Goal: Task Accomplishment & Management: Use online tool/utility

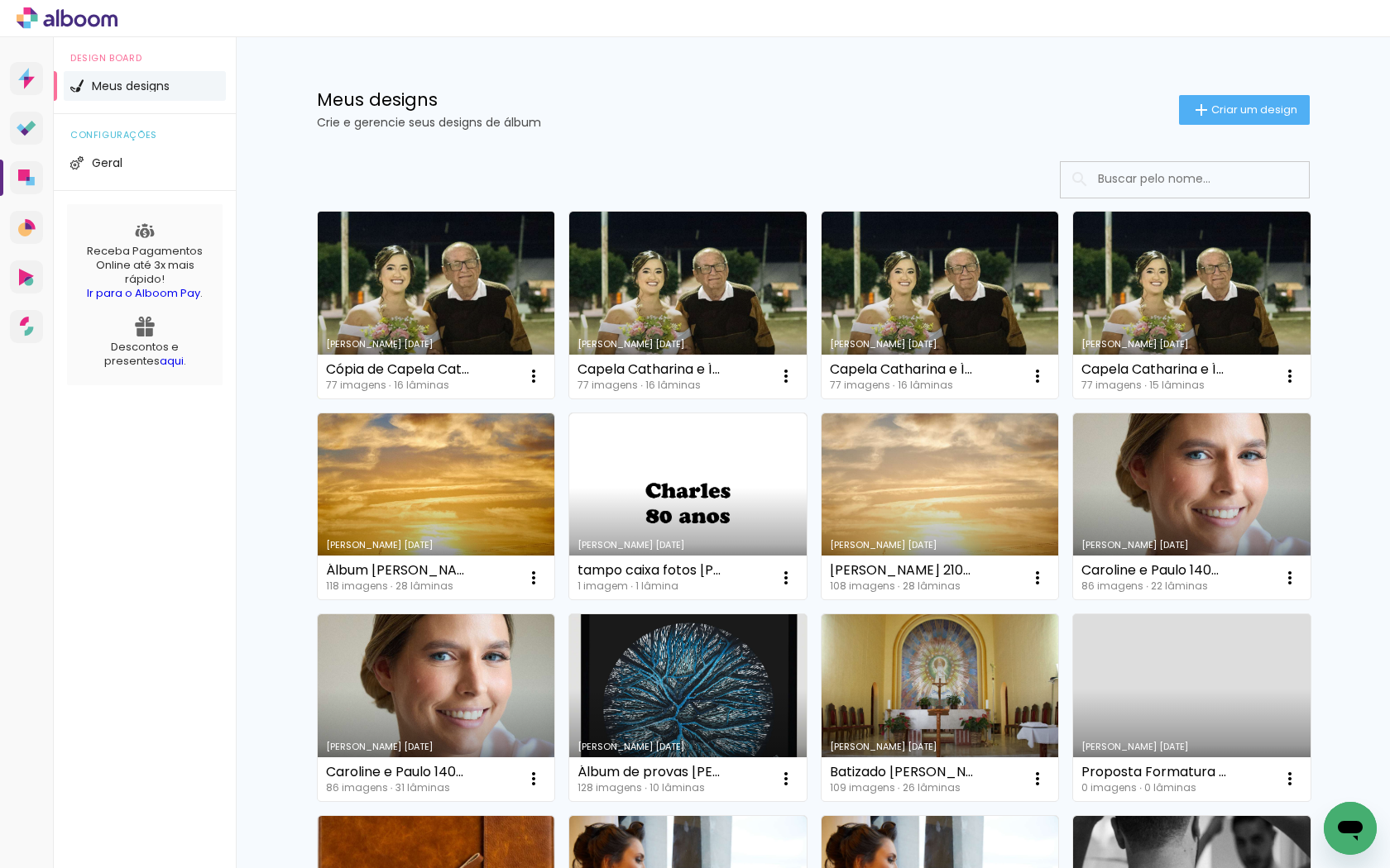
click at [498, 296] on link "Criado em [DATE]" at bounding box center [437, 305] width 238 height 187
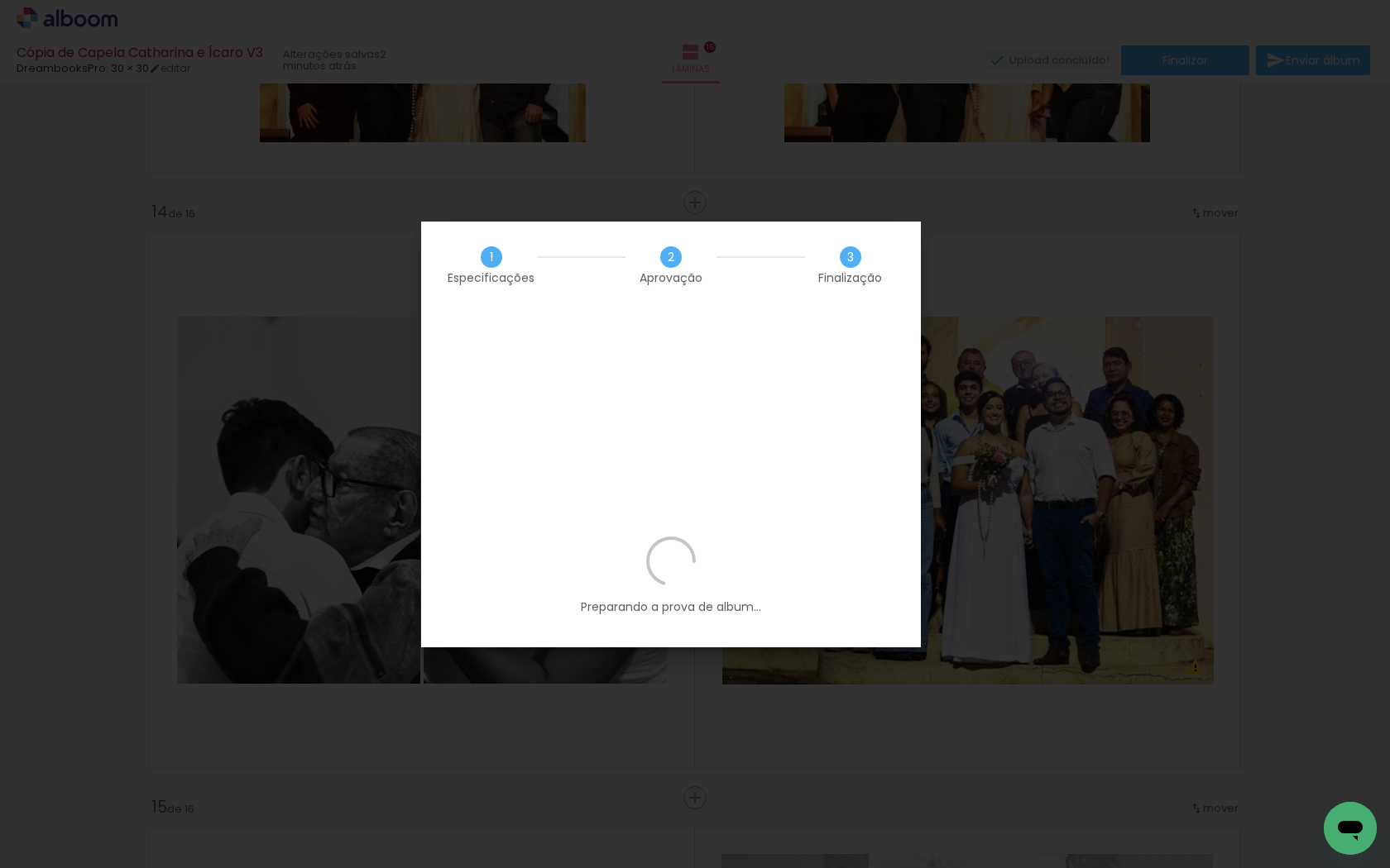
scroll to position [2183, 0]
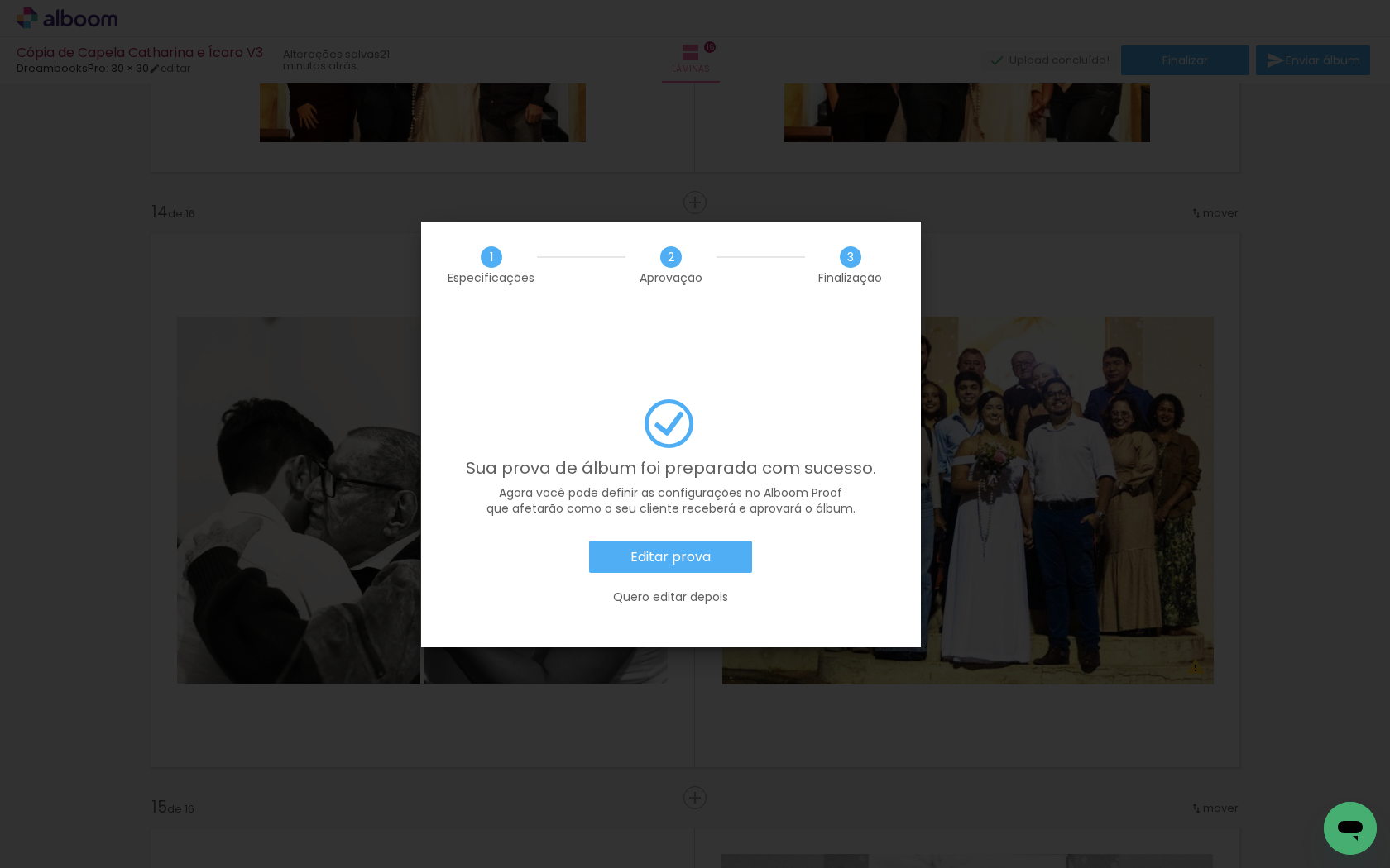
scroll to position [2183, 0]
click at [719, 541] on paper-button "Editar prova" at bounding box center [670, 557] width 163 height 33
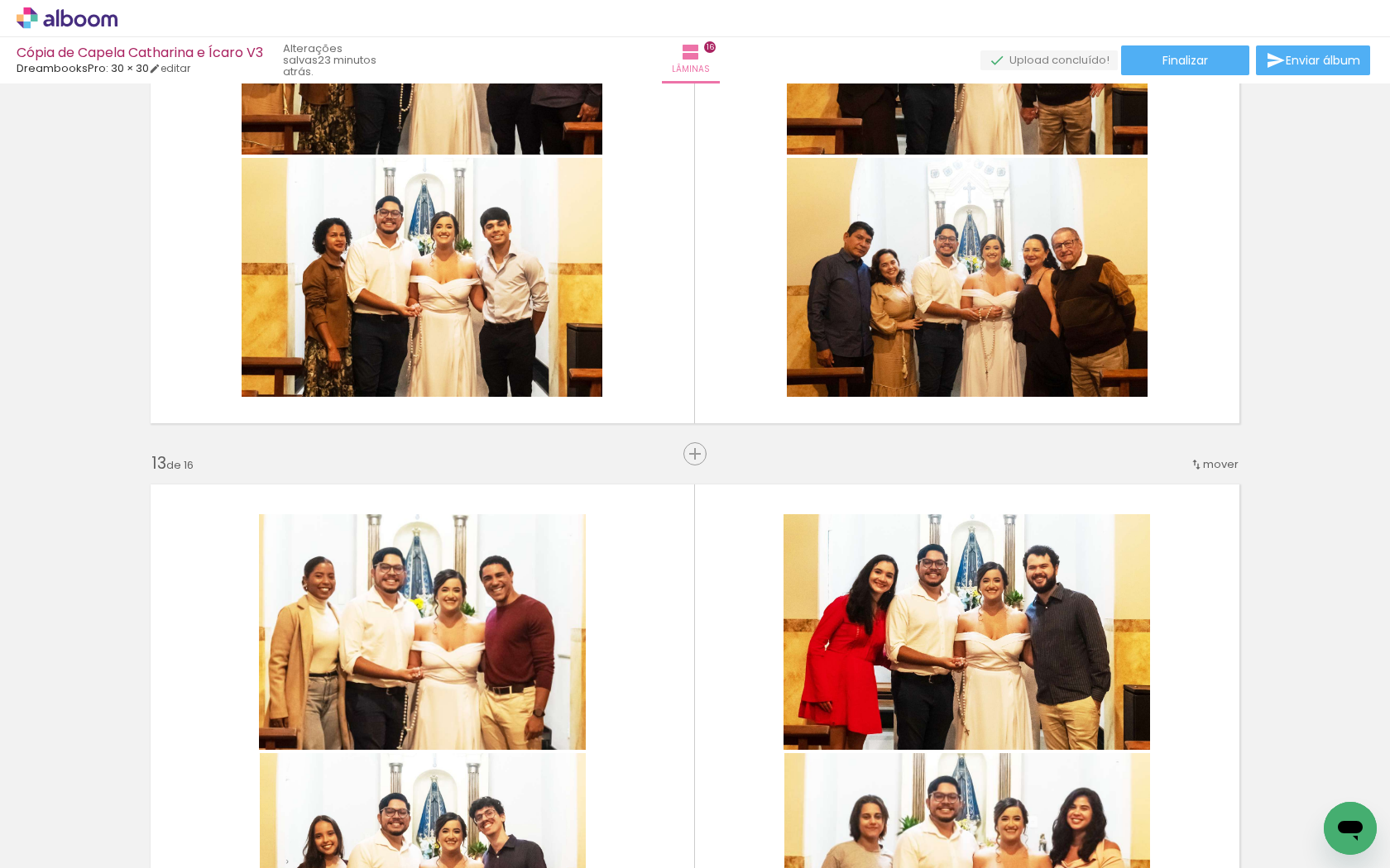
scroll to position [6816, 0]
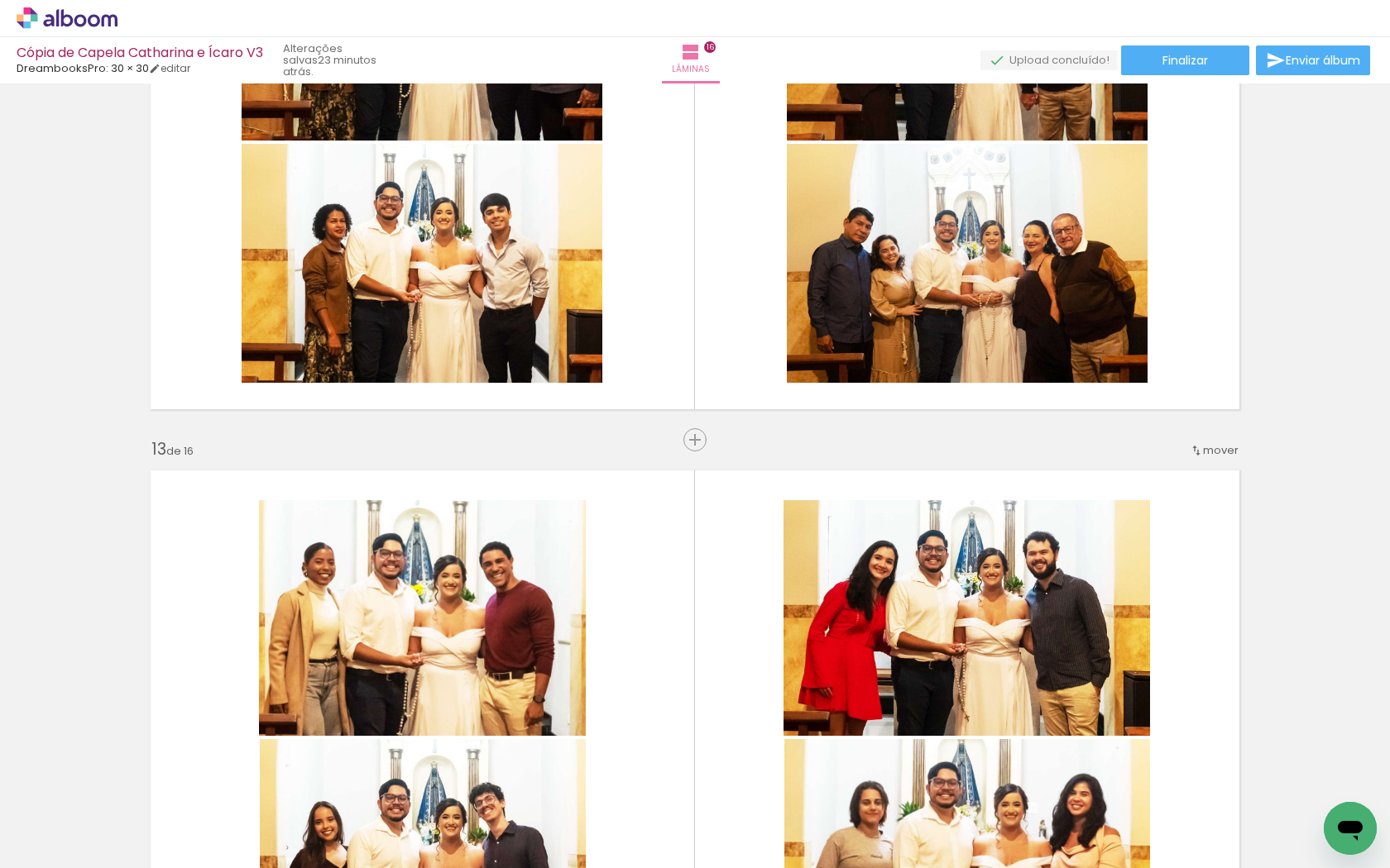
click at [568, 600] on quentale-photo at bounding box center [422, 618] width 326 height 236
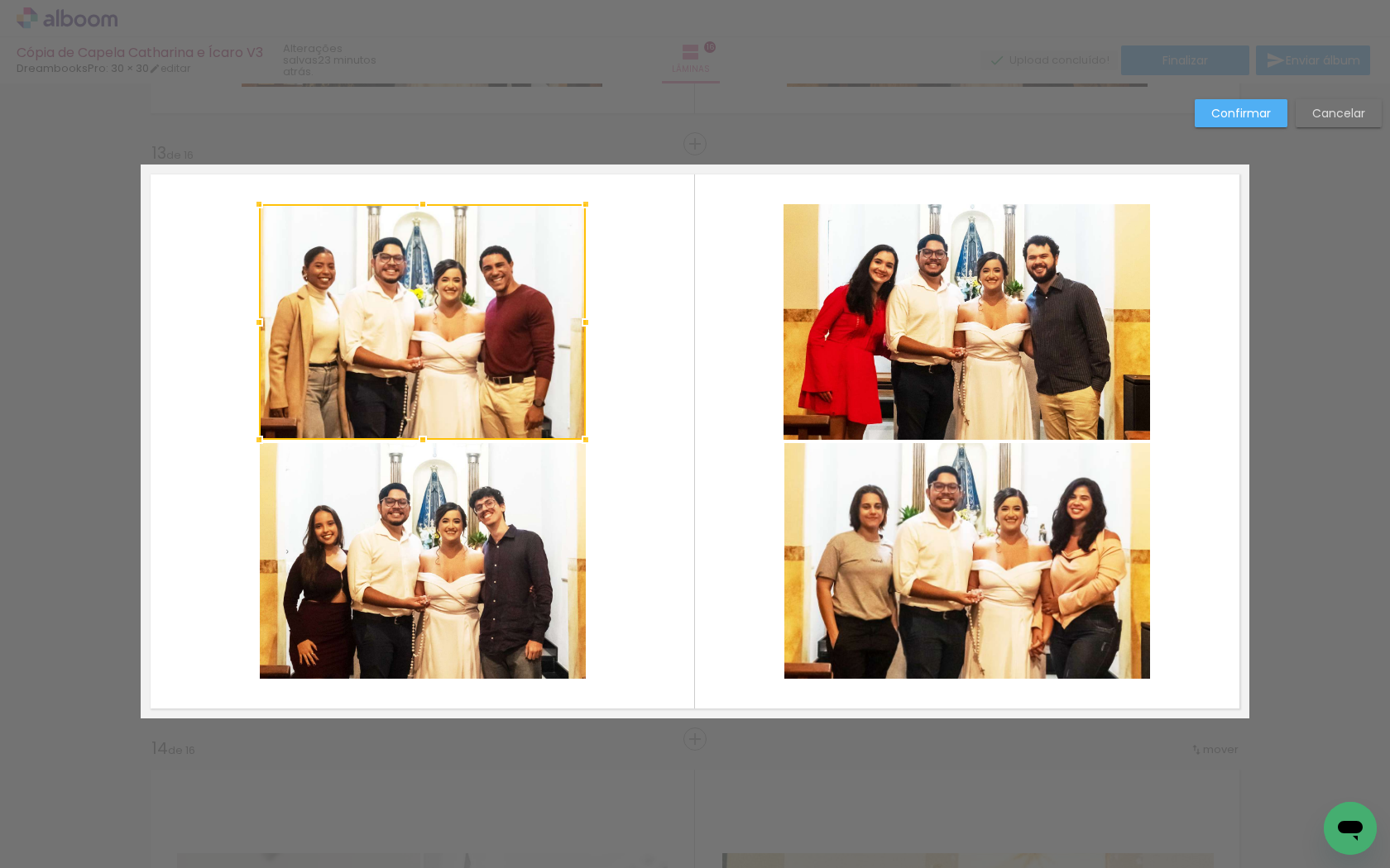
scroll to position [7129, 0]
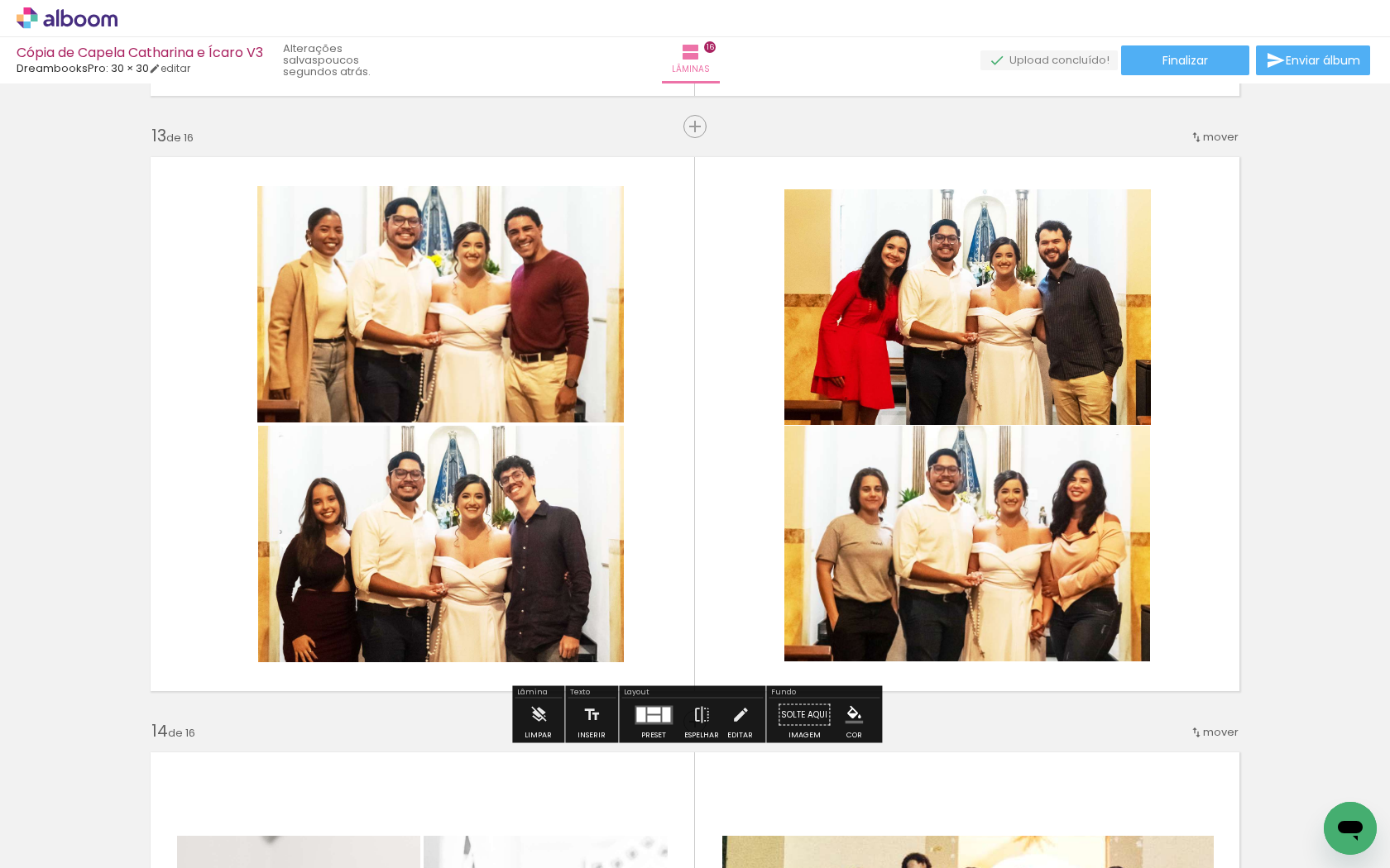
click at [907, 289] on quentale-photo at bounding box center [967, 307] width 366 height 236
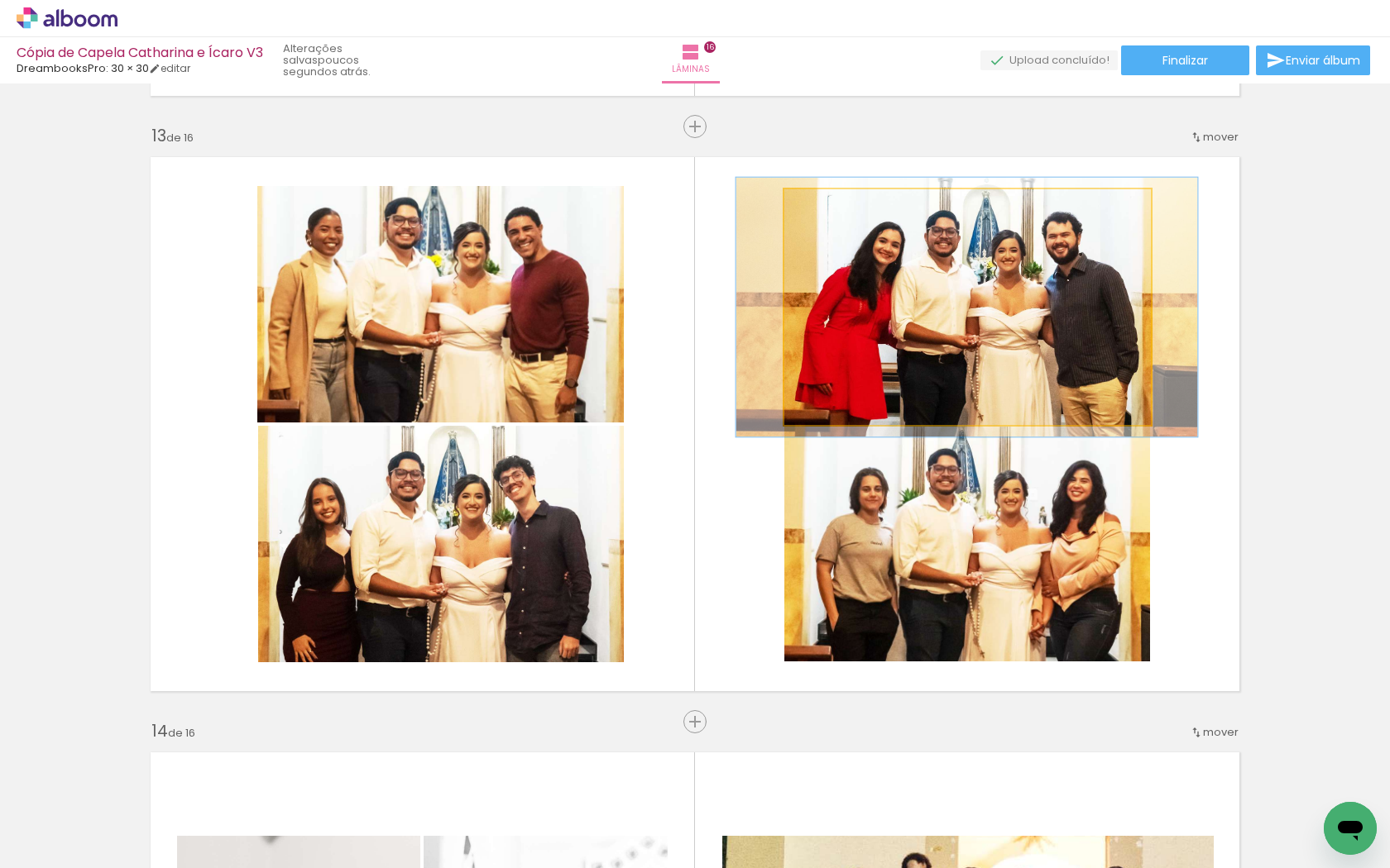
type paper-slider "110"
click at [827, 210] on div at bounding box center [828, 206] width 14 height 14
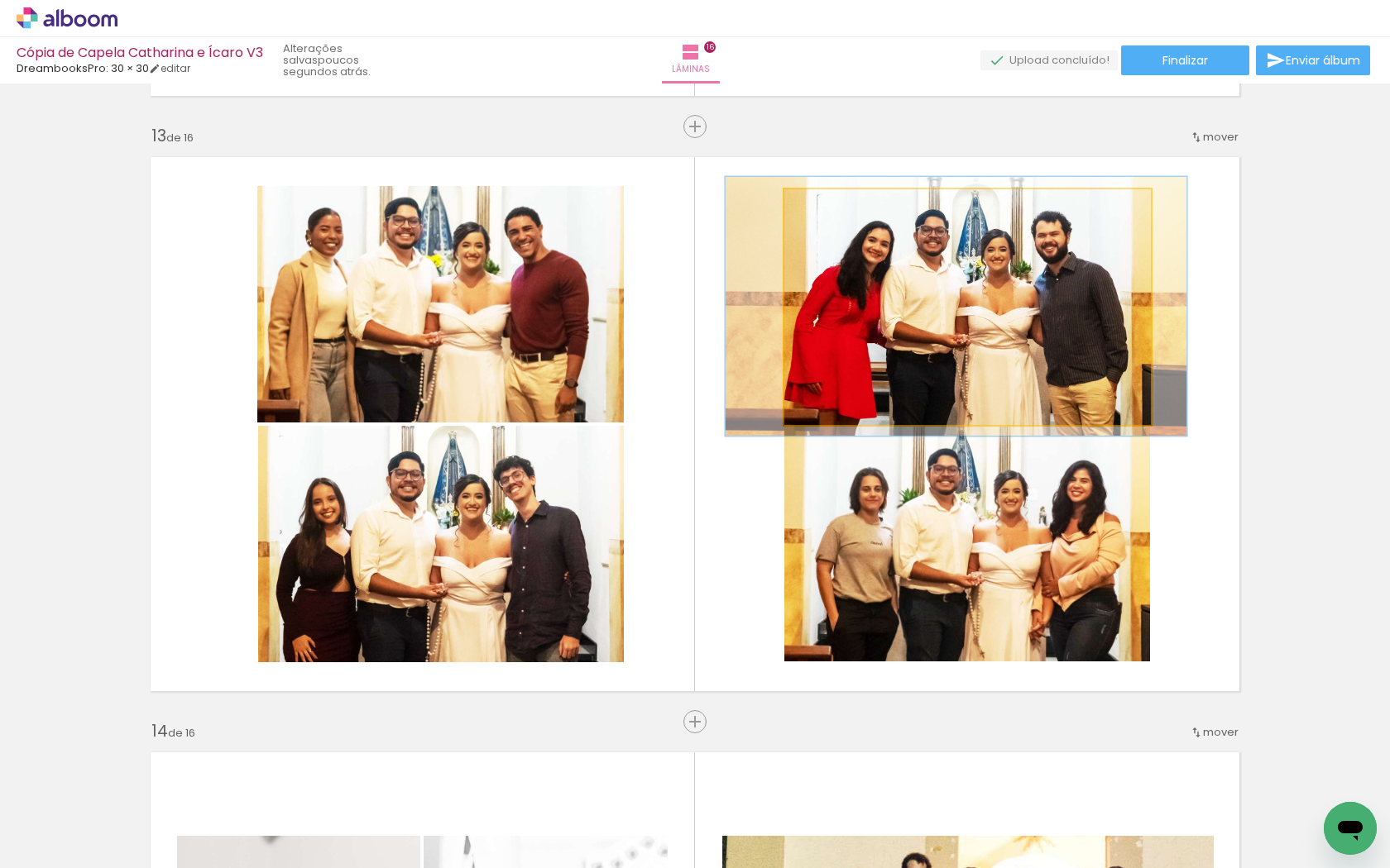
drag, startPoint x: 921, startPoint y: 274, endPoint x: 910, endPoint y: 273, distance: 11.0
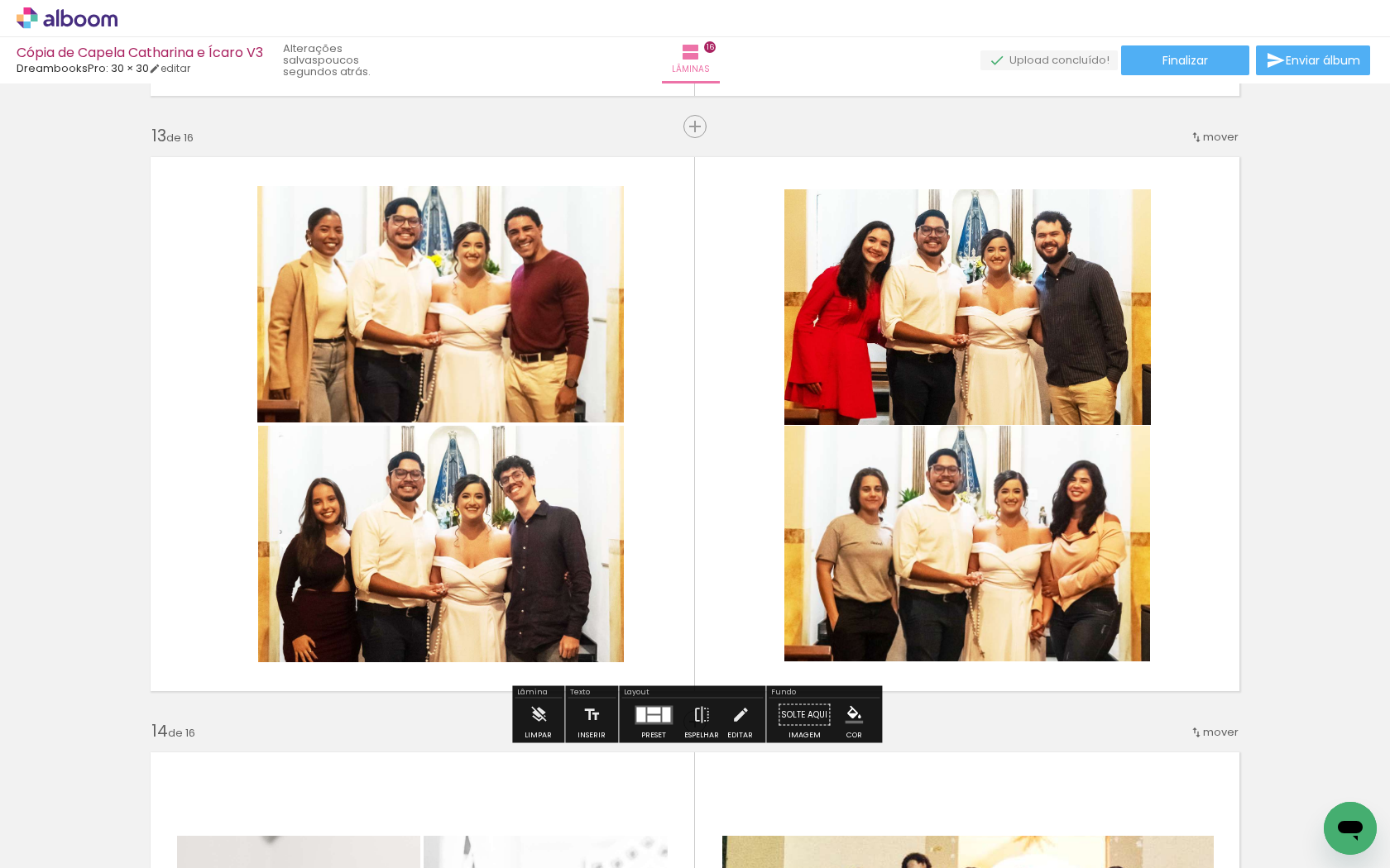
click at [716, 431] on quentale-layouter at bounding box center [695, 424] width 1109 height 554
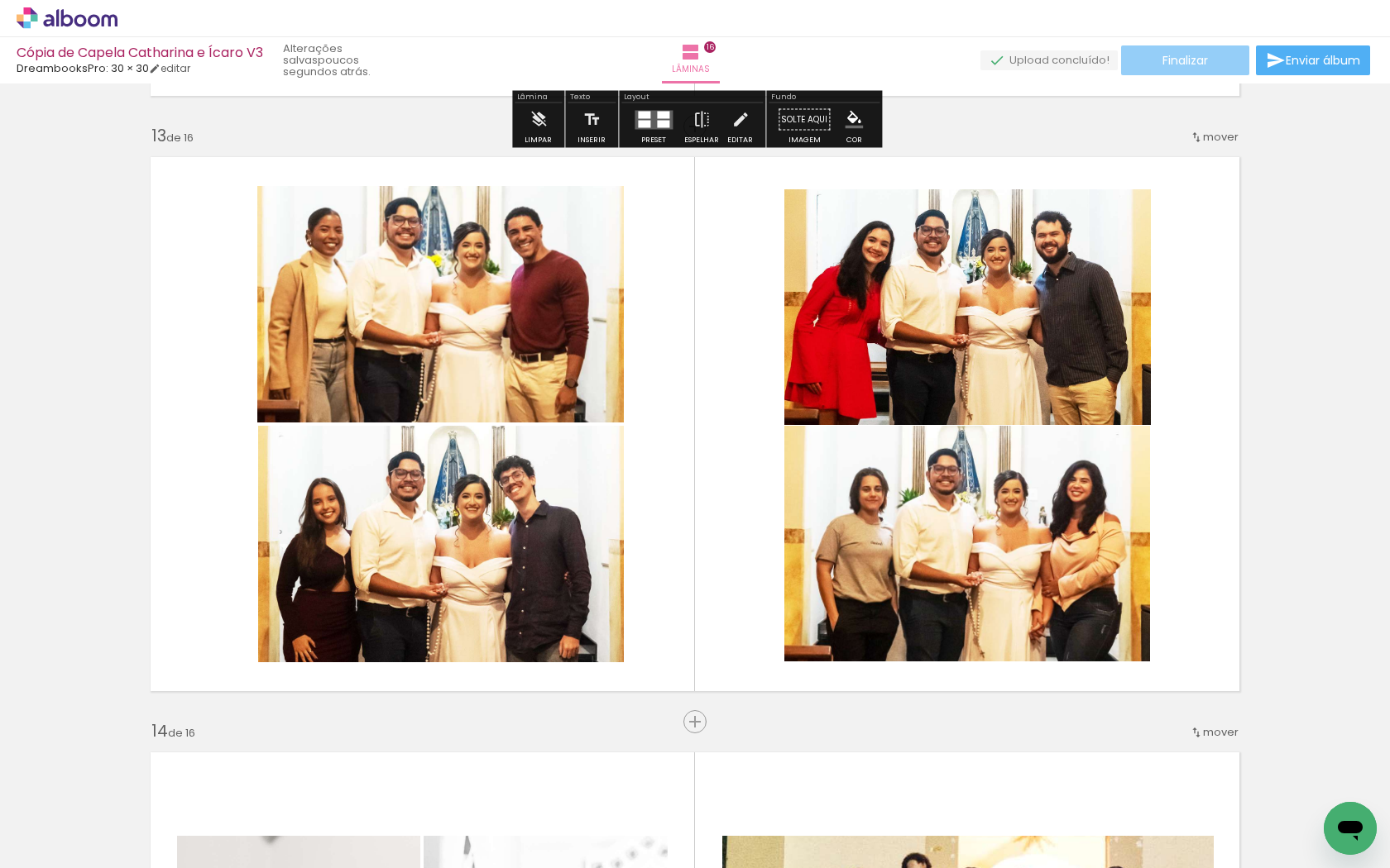
click at [1209, 60] on paper-button "Finalizar" at bounding box center [1185, 60] width 128 height 30
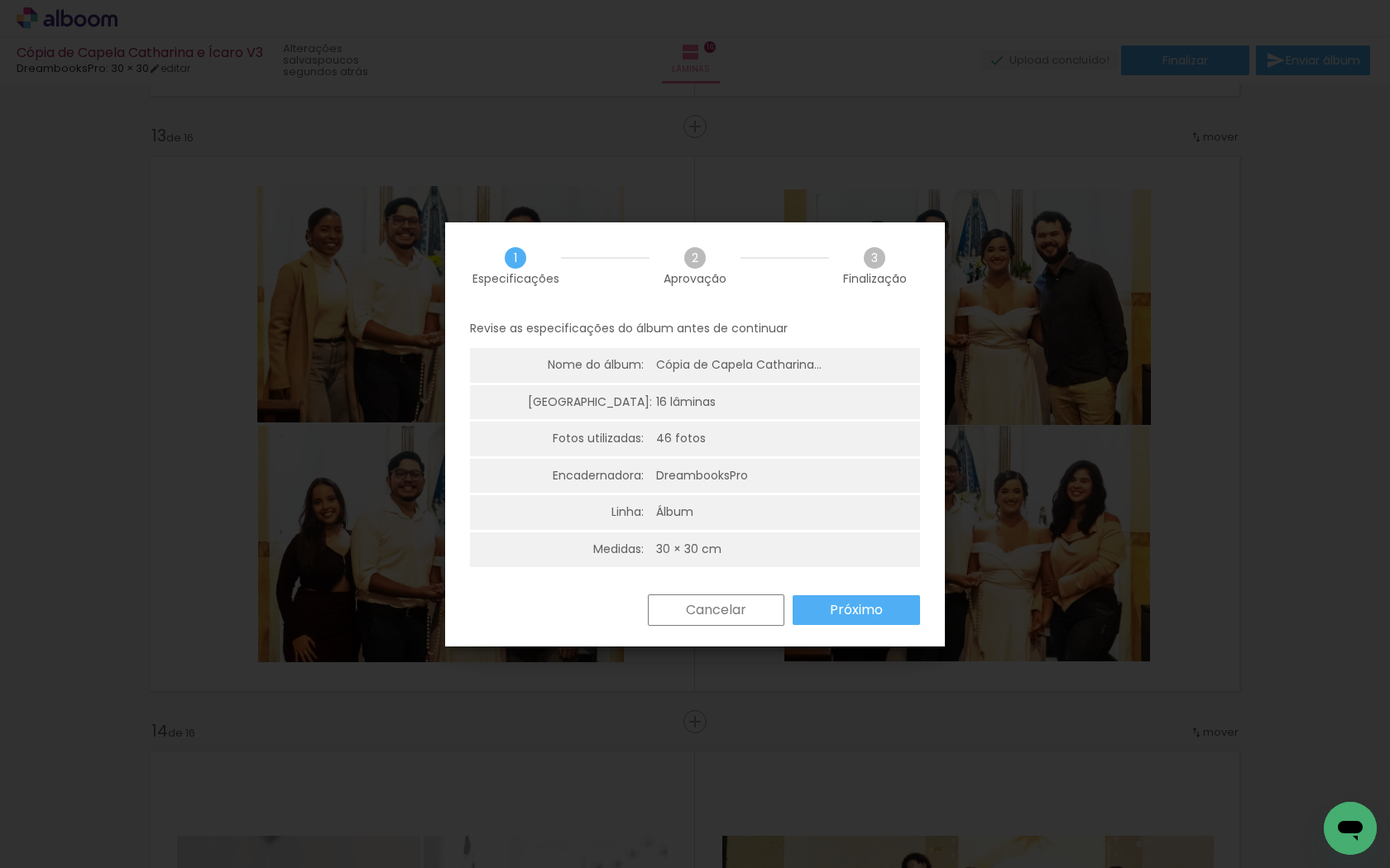
click at [0, 0] on slot "Próximo" at bounding box center [0, 0] width 0 height 0
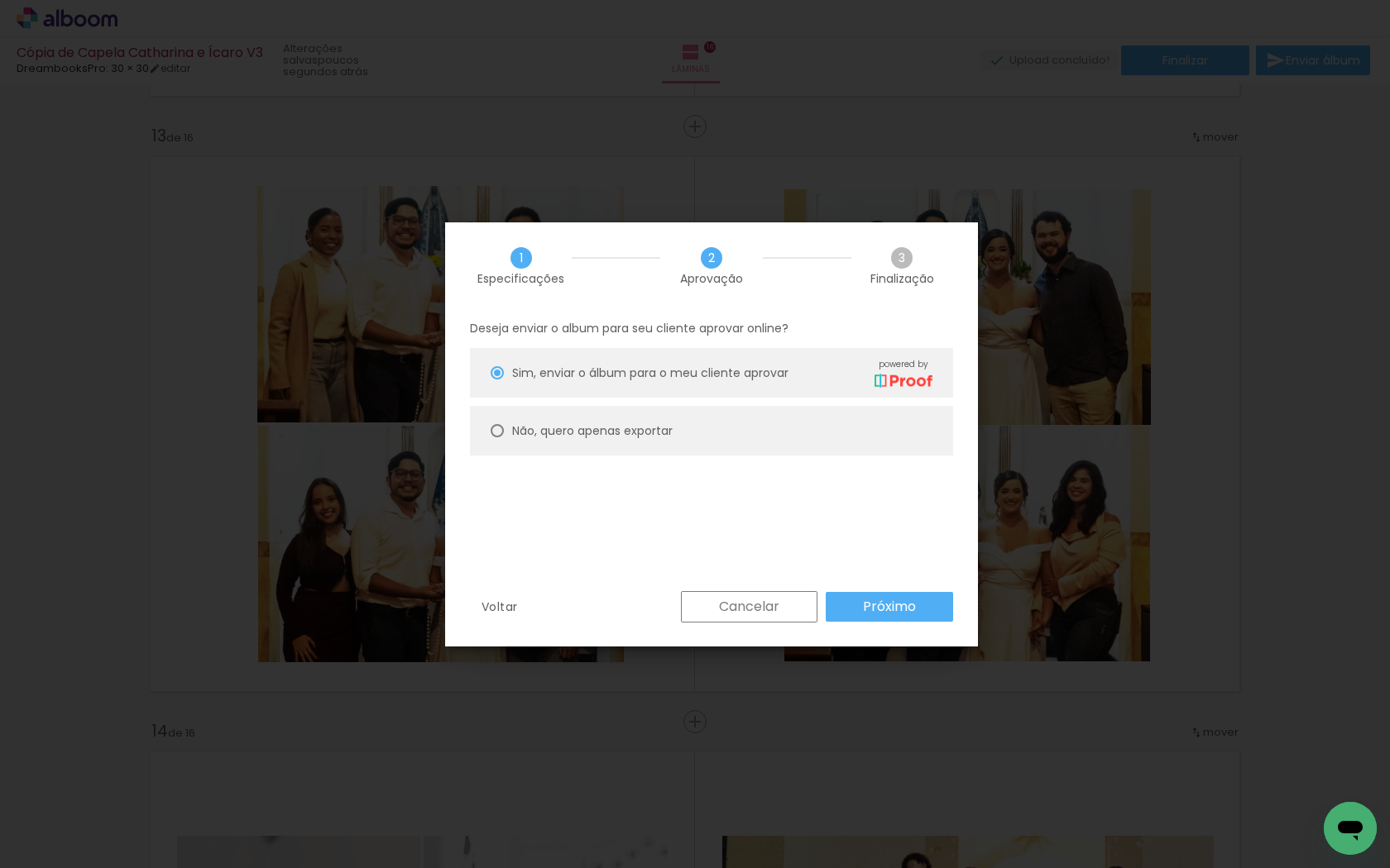
click at [0, 0] on slot "Próximo" at bounding box center [0, 0] width 0 height 0
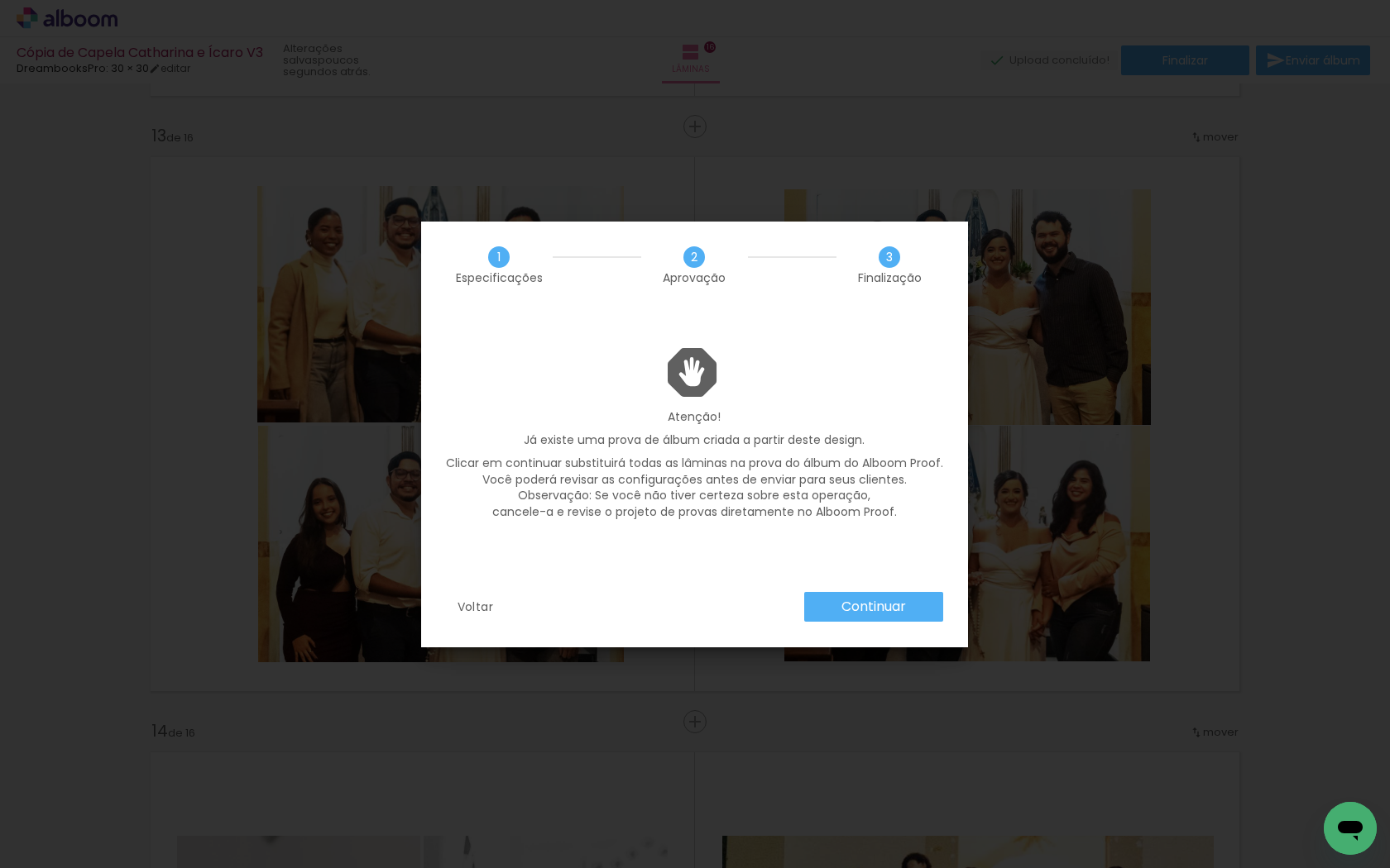
click at [0, 0] on slot "Continuar" at bounding box center [0, 0] width 0 height 0
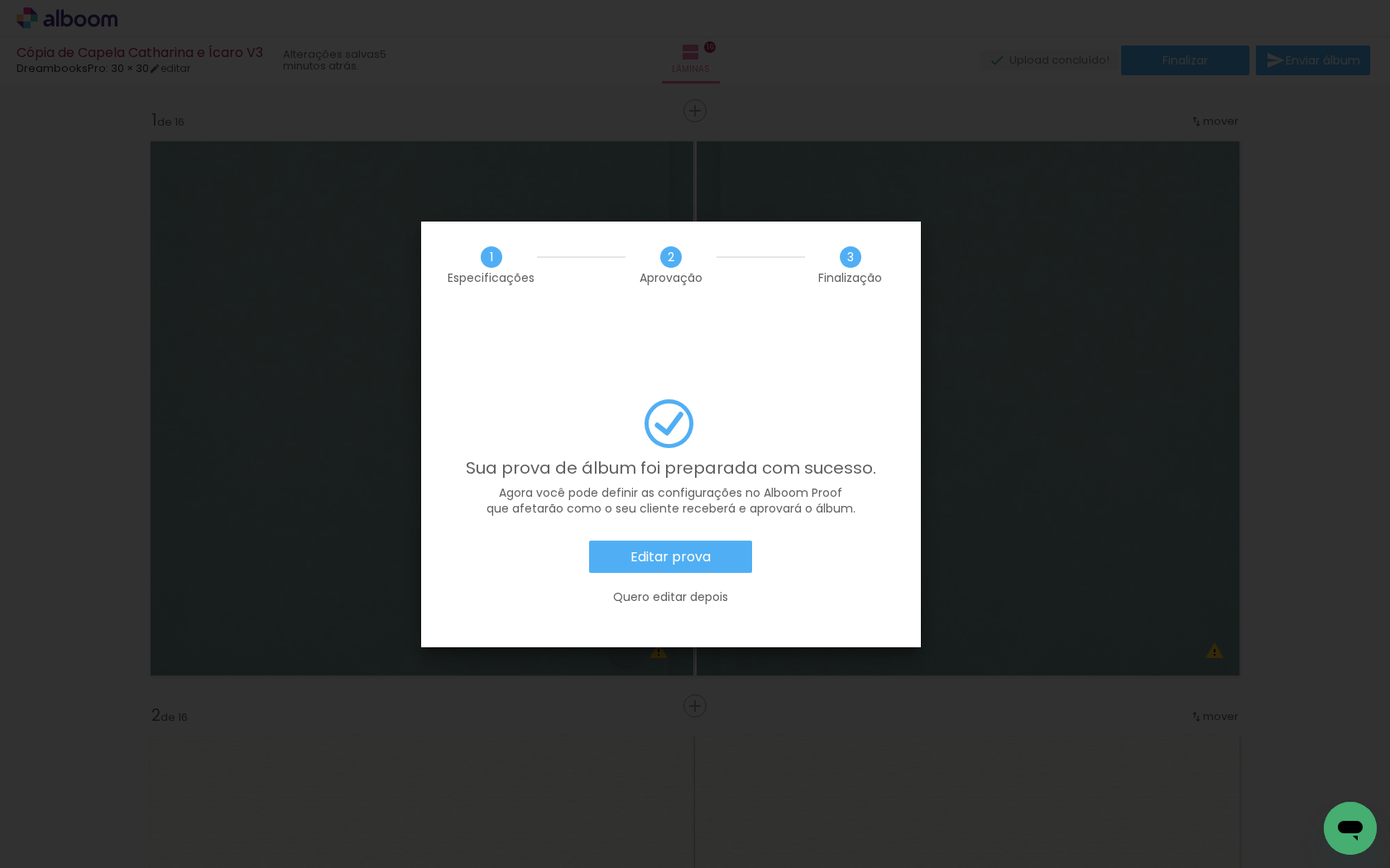
scroll to position [7129, 0]
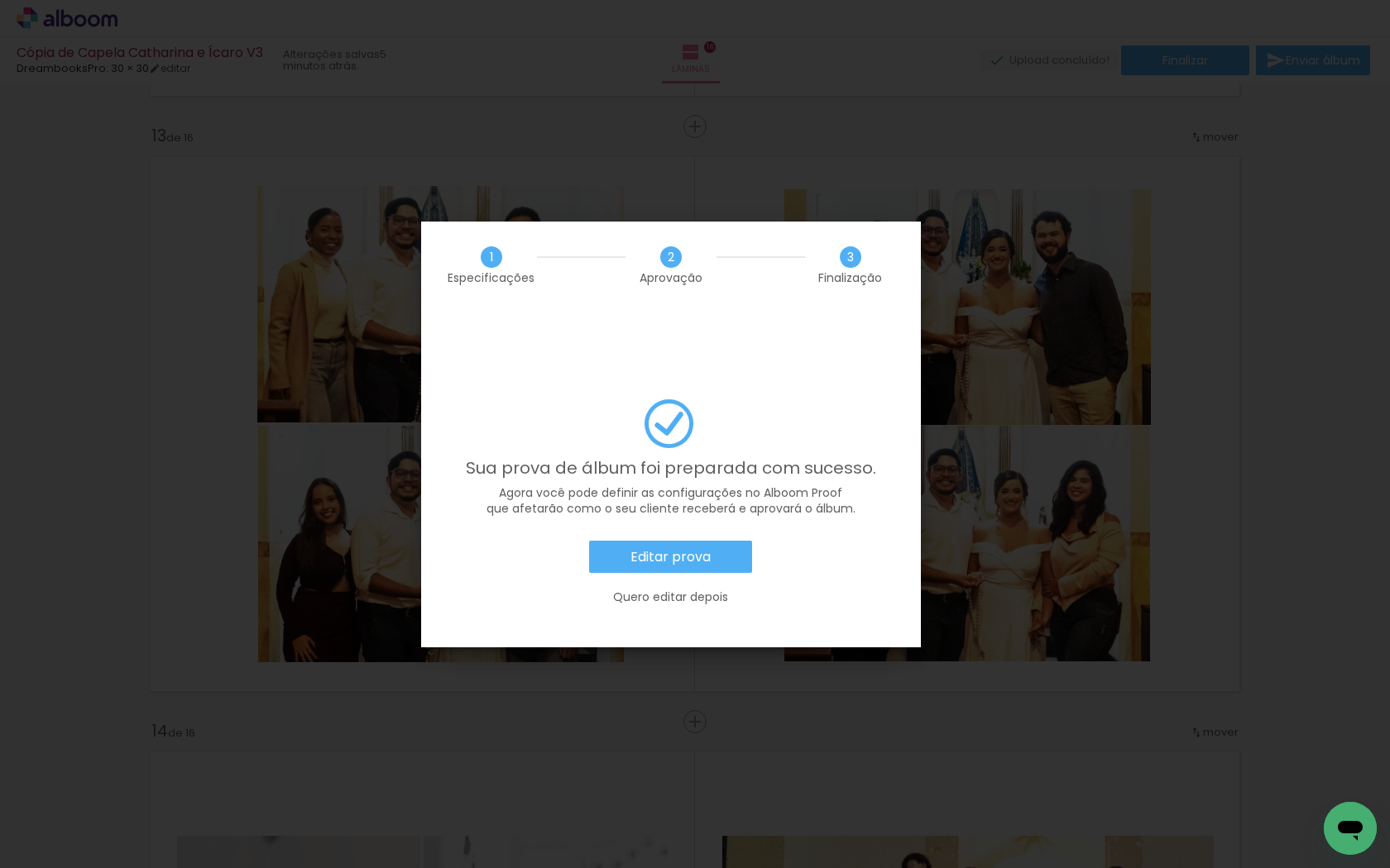
click at [0, 0] on slot "Editar prova" at bounding box center [0, 0] width 0 height 0
